Goal: Task Accomplishment & Management: Manage account settings

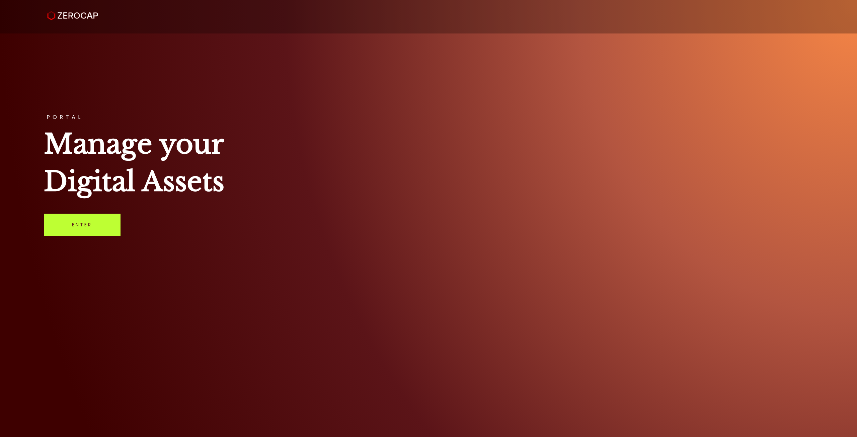
click at [99, 222] on link "Enter" at bounding box center [82, 225] width 77 height 22
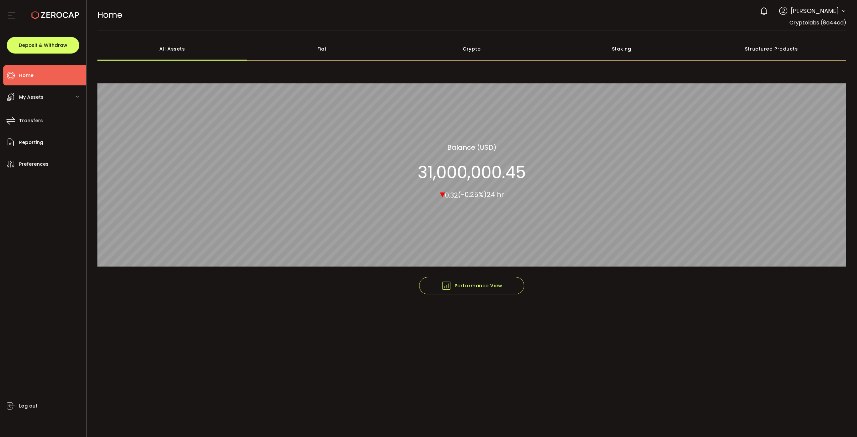
click at [67, 99] on div "My Assets" at bounding box center [44, 97] width 83 height 20
click at [32, 142] on span "Crypto" at bounding box center [39, 141] width 17 height 10
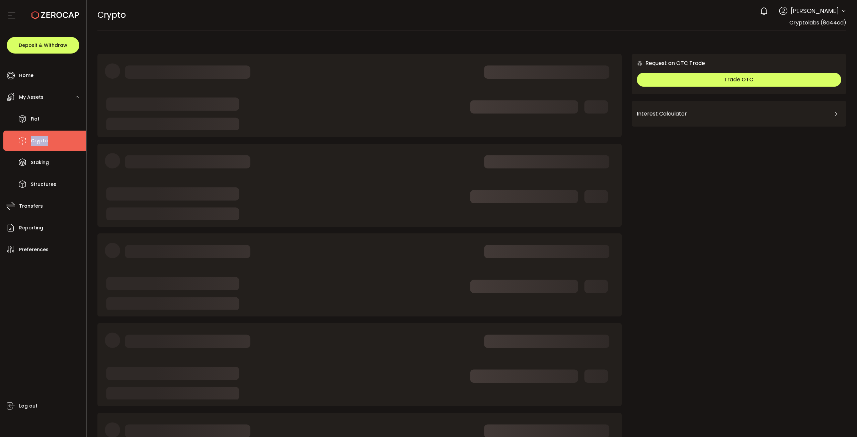
click at [32, 142] on span "Crypto" at bounding box center [39, 141] width 17 height 10
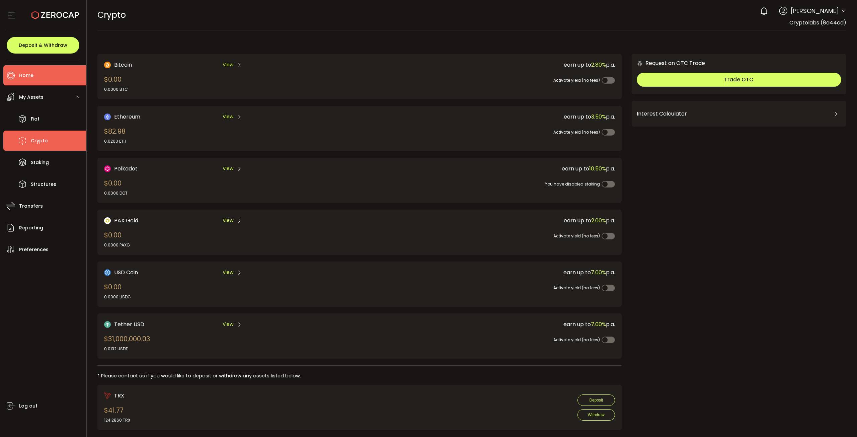
click at [23, 81] on li "Home" at bounding box center [44, 75] width 83 height 20
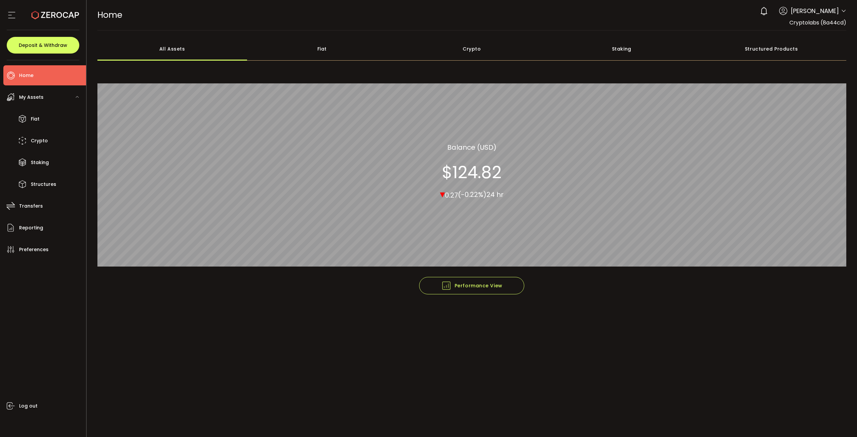
click at [824, 15] on span "[PERSON_NAME]" at bounding box center [815, 10] width 48 height 9
click at [838, 5] on div "0 [PERSON_NAME] Account Cryptolabs (8a44cd) Preferences Reporting Help Log out" at bounding box center [802, 11] width 90 height 15
click at [842, 11] on icon at bounding box center [843, 10] width 5 height 5
click at [789, 81] on li "Log out" at bounding box center [807, 85] width 77 height 12
